Goal: Task Accomplishment & Management: Manage account settings

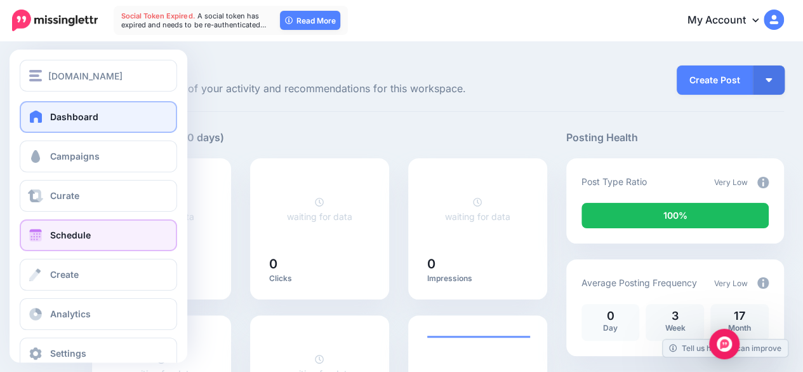
click at [39, 227] on link "Schedule" at bounding box center [99, 235] width 158 height 32
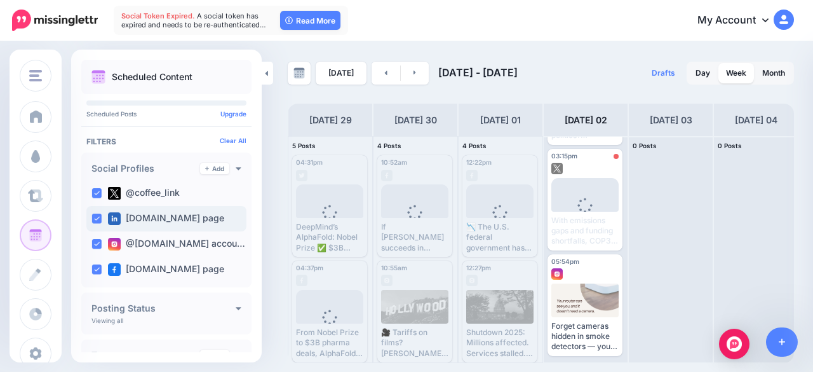
scroll to position [271, 0]
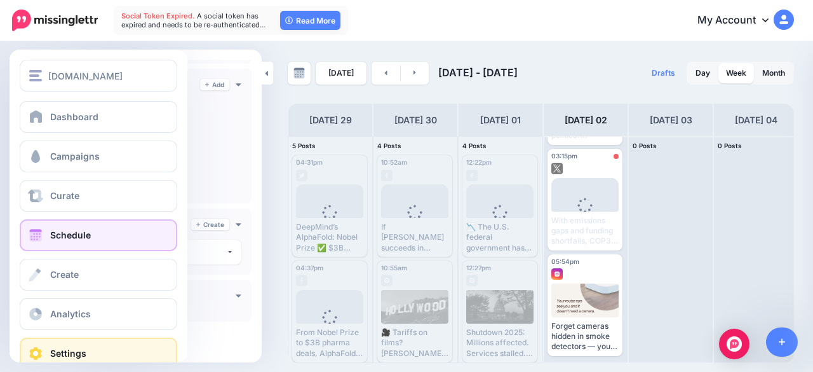
click at [83, 353] on span "Settings" at bounding box center [68, 352] width 36 height 11
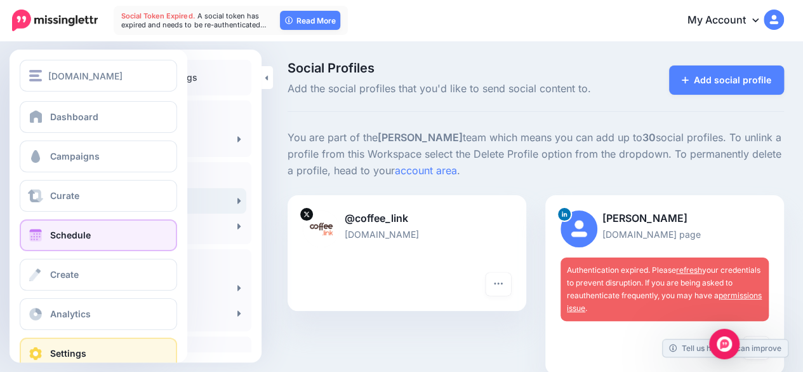
click at [38, 236] on span at bounding box center [35, 235] width 17 height 13
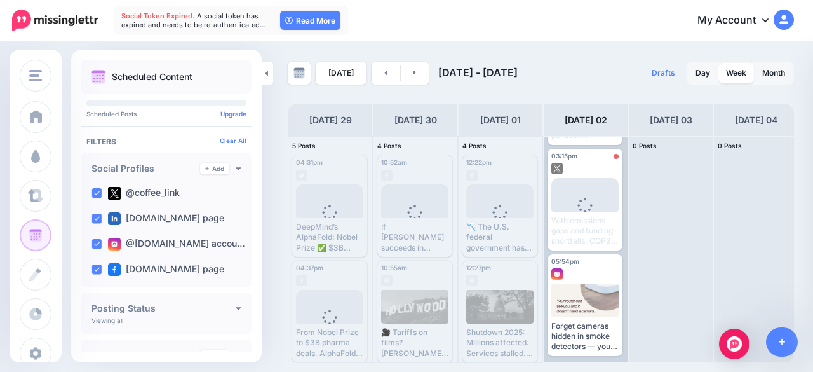
scroll to position [534, 0]
click at [575, 344] on span "Edit" at bounding box center [571, 343] width 12 height 6
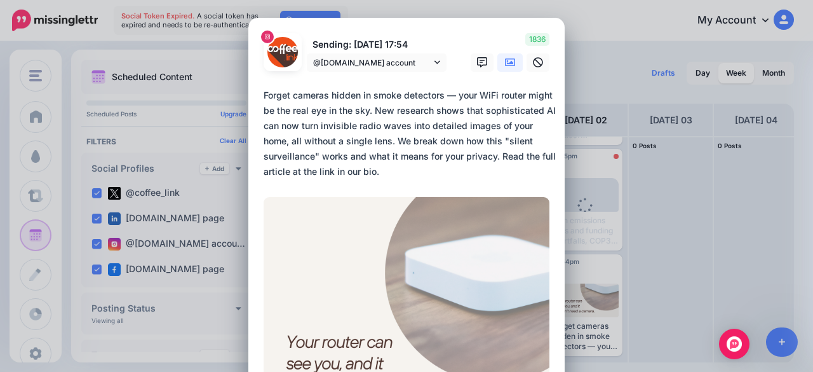
click at [363, 128] on textarea "**********" at bounding box center [410, 133] width 292 height 91
click at [711, 264] on div "Edit Post Loading Sending: [DATE] 17:54 @[DOMAIN_NAME] account [DOMAIN_NAME] pa…" at bounding box center [406, 186] width 813 height 372
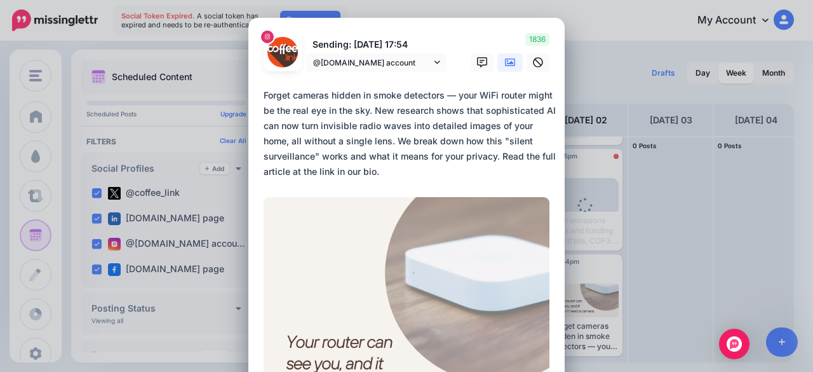
scroll to position [302, 0]
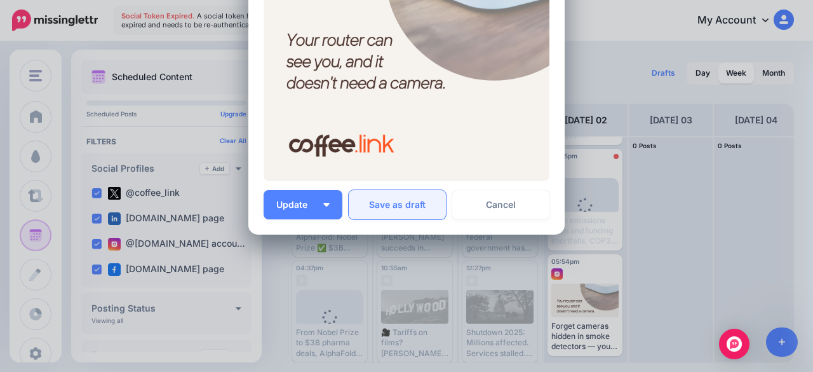
click at [403, 206] on button "Save as draft" at bounding box center [397, 204] width 97 height 29
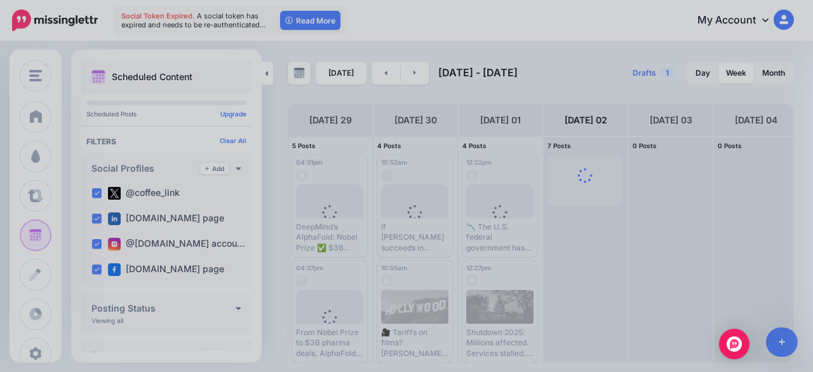
scroll to position [0, 0]
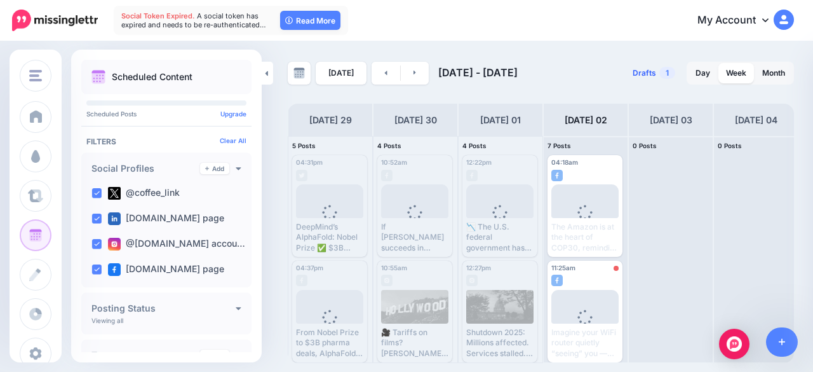
click at [648, 79] on link "Drafts 1" at bounding box center [654, 73] width 58 height 23
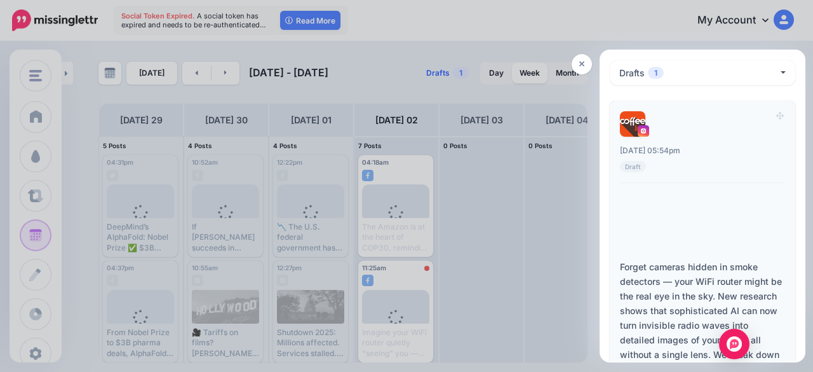
scroll to position [115, 0]
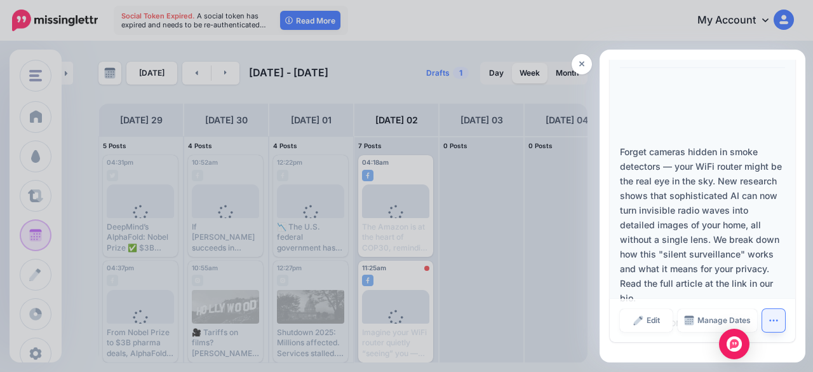
click at [769, 327] on button "button" at bounding box center [773, 320] width 23 height 23
click at [737, 292] on link "Delete Post" at bounding box center [751, 291] width 95 height 25
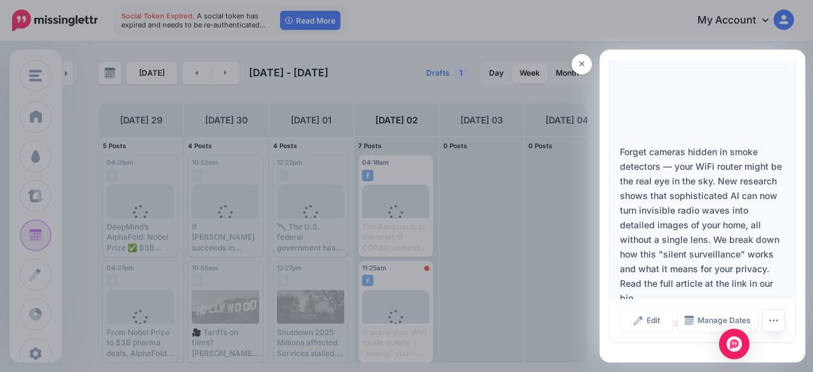
scroll to position [0, 0]
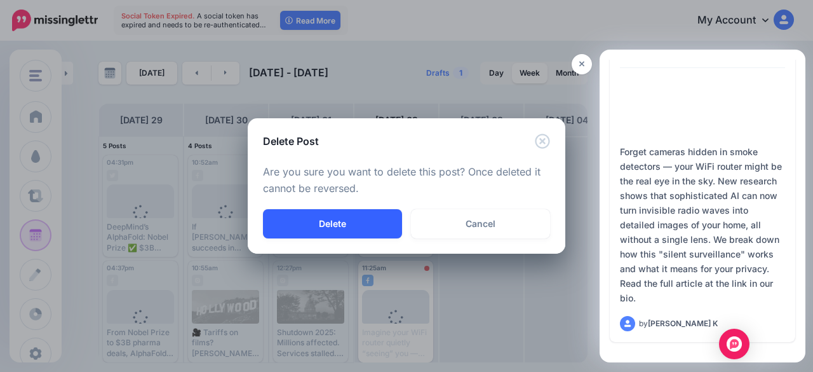
click at [360, 225] on button "Delete" at bounding box center [332, 223] width 139 height 29
